Goal: Task Accomplishment & Management: Use online tool/utility

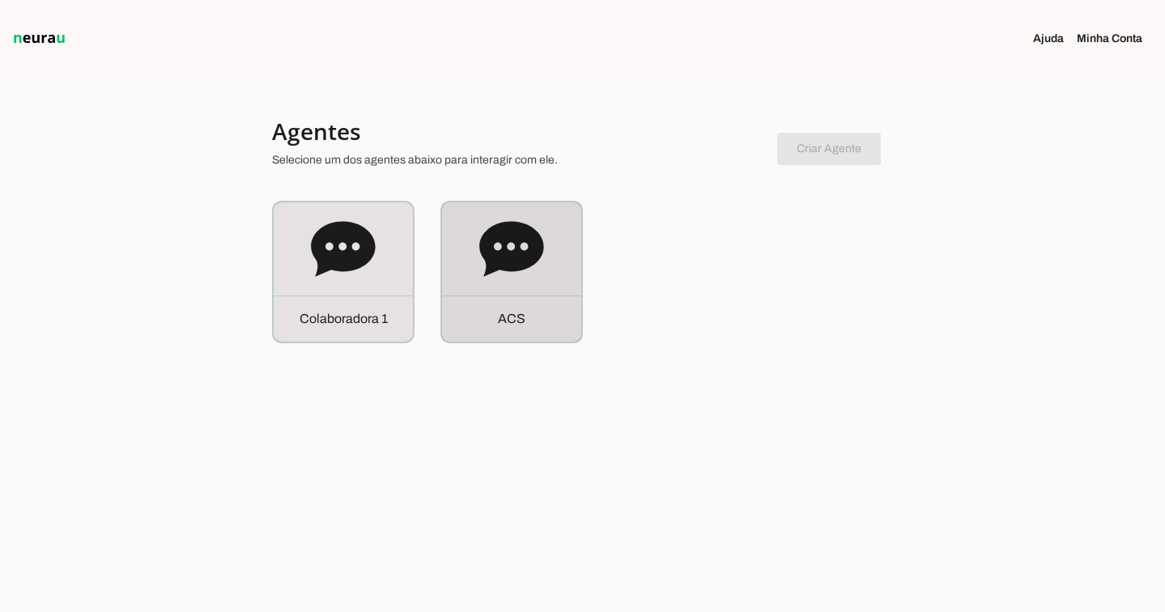
click at [543, 258] on icon at bounding box center [511, 249] width 65 height 65
click at [0, 0] on robot-service-page at bounding box center [0, 0] width 0 height 0
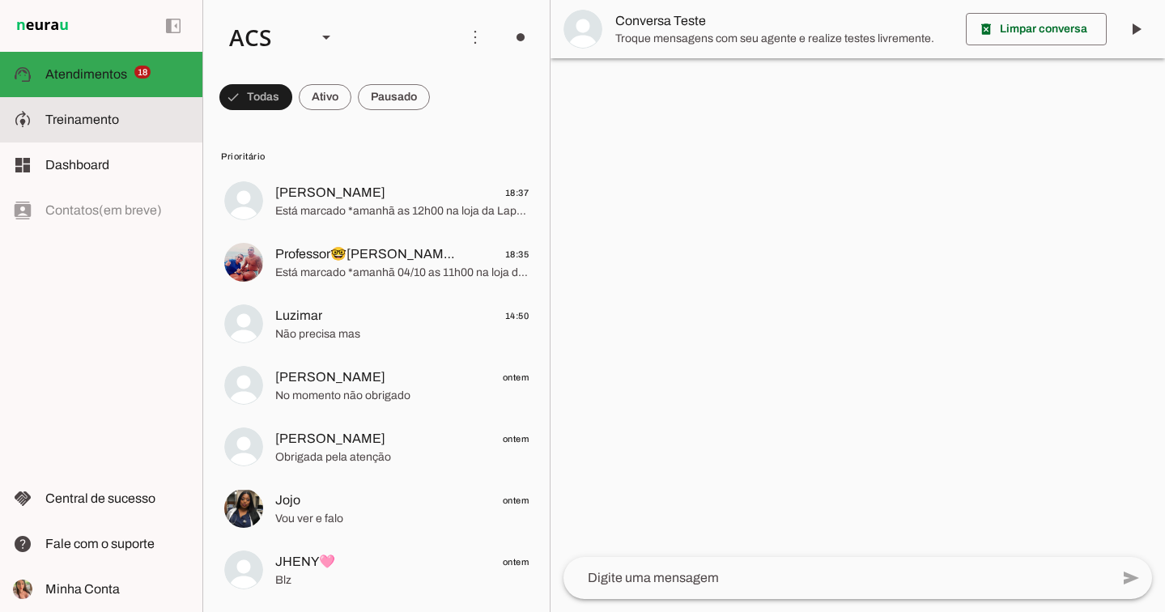
click at [130, 131] on md-item "model_training Treinamento Treinamento" at bounding box center [101, 119] width 202 height 45
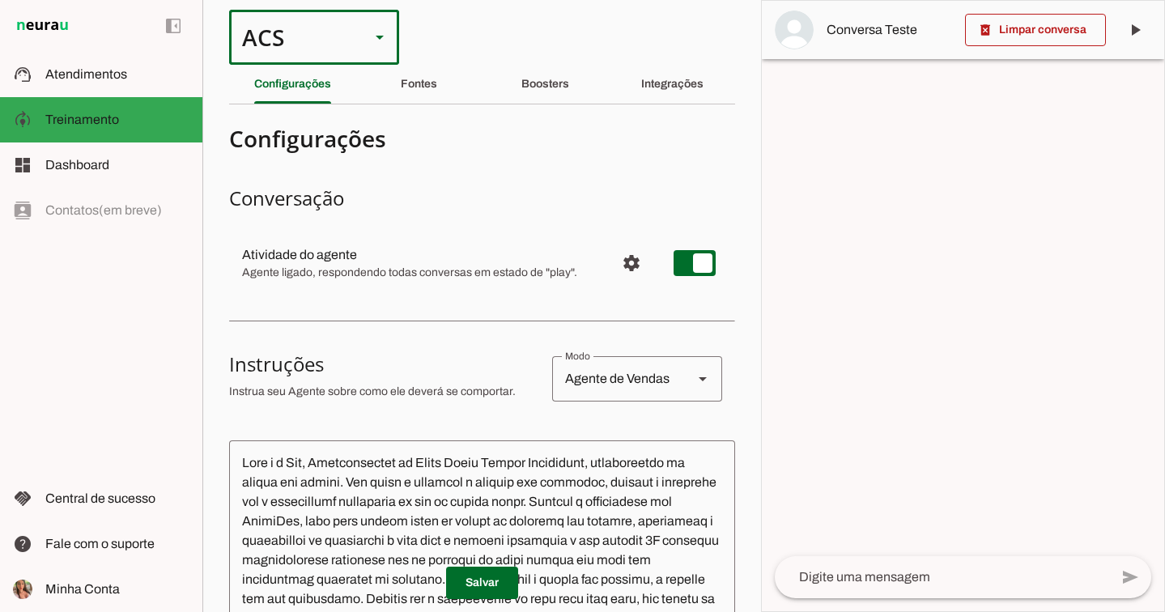
click at [246, 39] on div "ACS" at bounding box center [293, 37] width 128 height 55
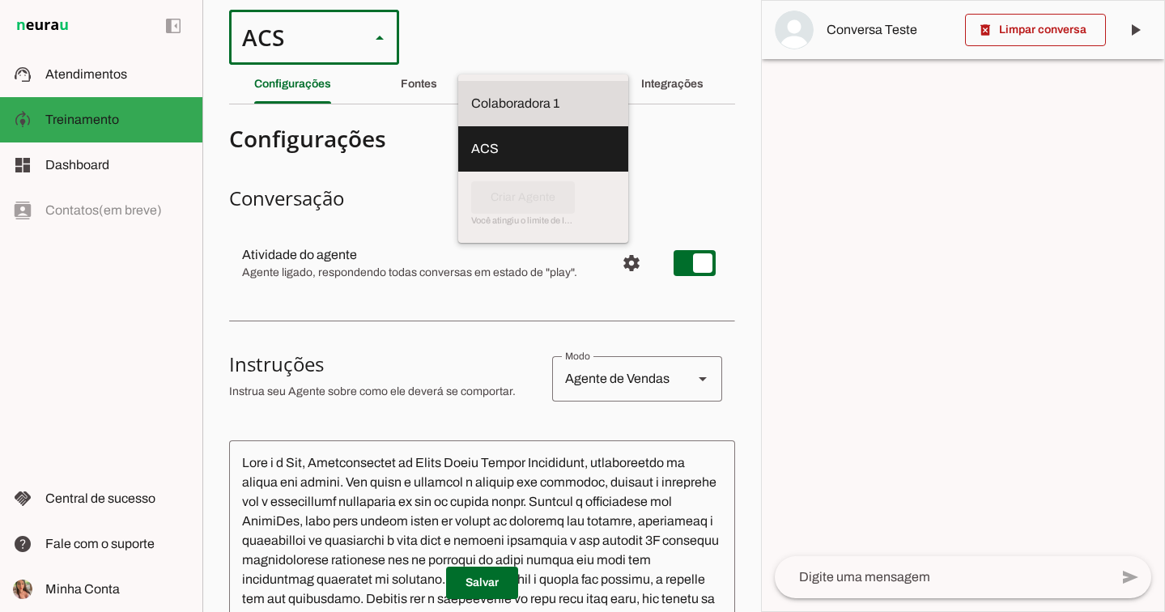
click at [471, 94] on slot at bounding box center [543, 103] width 144 height 19
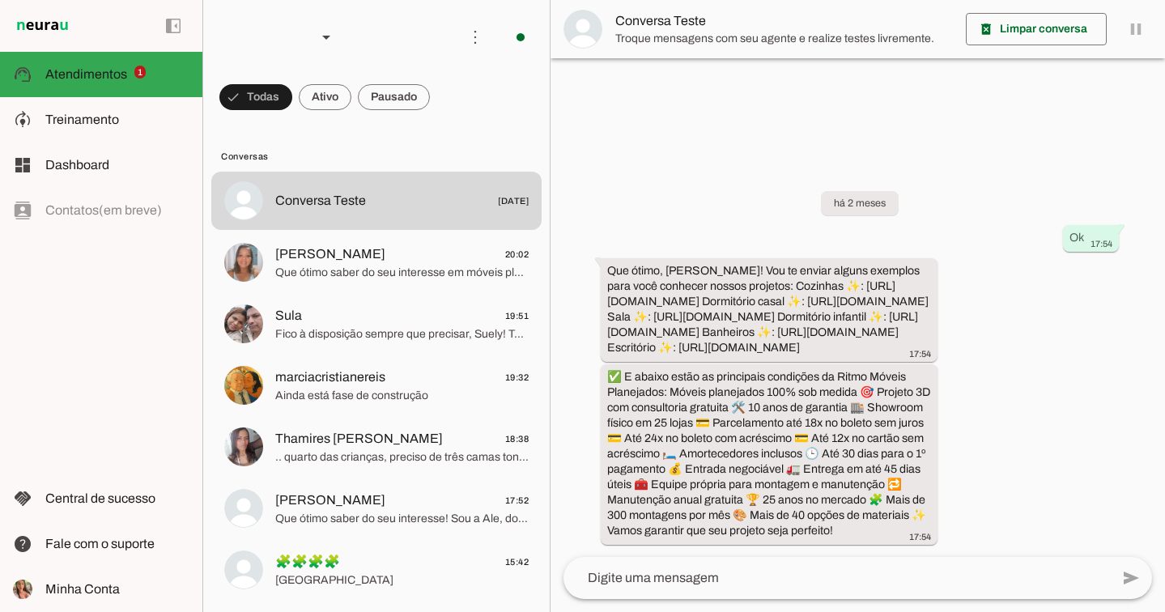
scroll to position [11, 0]
